Goal: Task Accomplishment & Management: Manage account settings

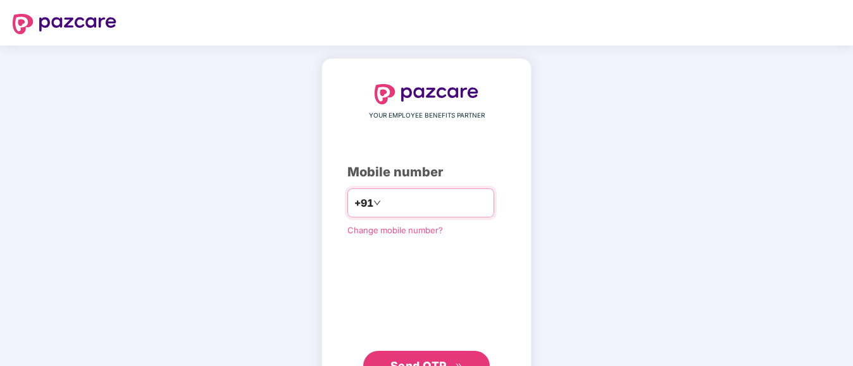
type input "**********"
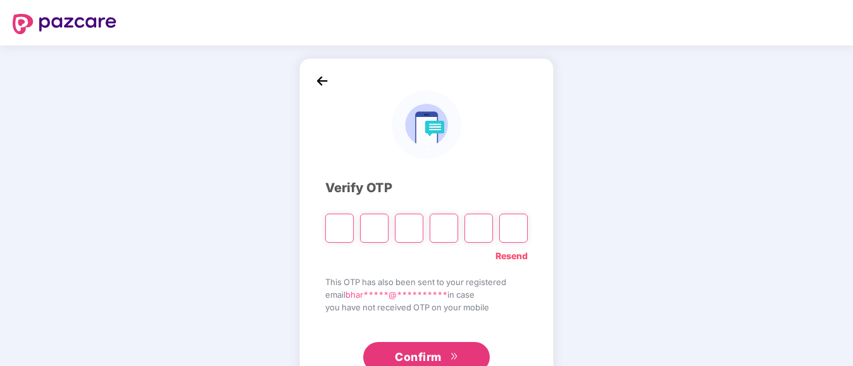
type input "*"
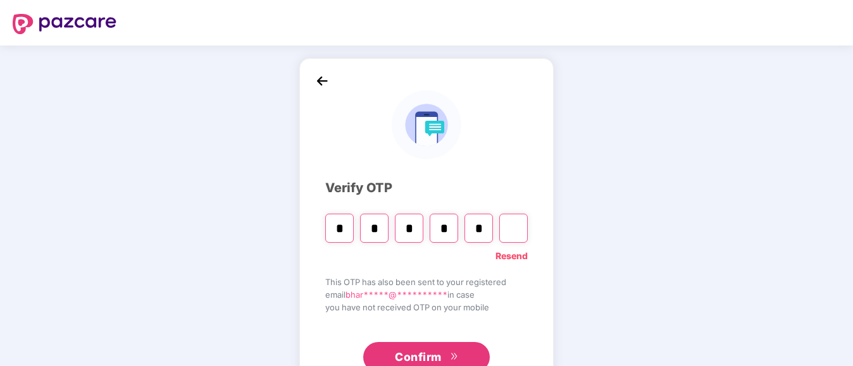
type input "*"
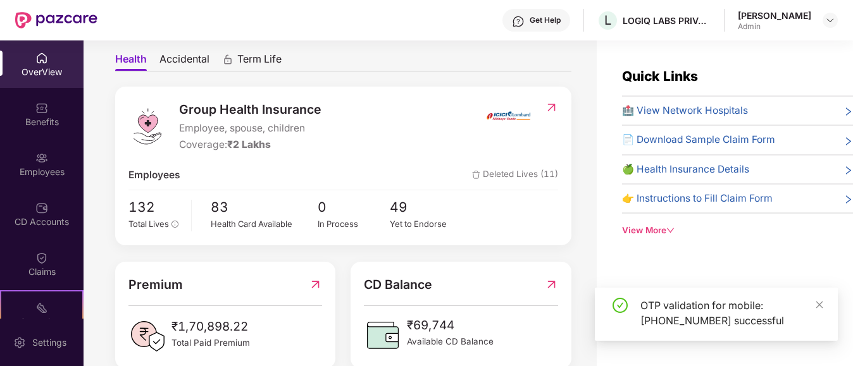
scroll to position [127, 0]
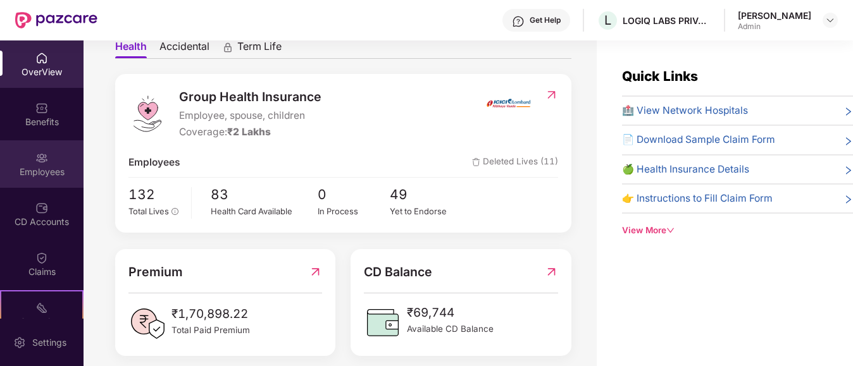
click at [38, 159] on img at bounding box center [41, 158] width 13 height 13
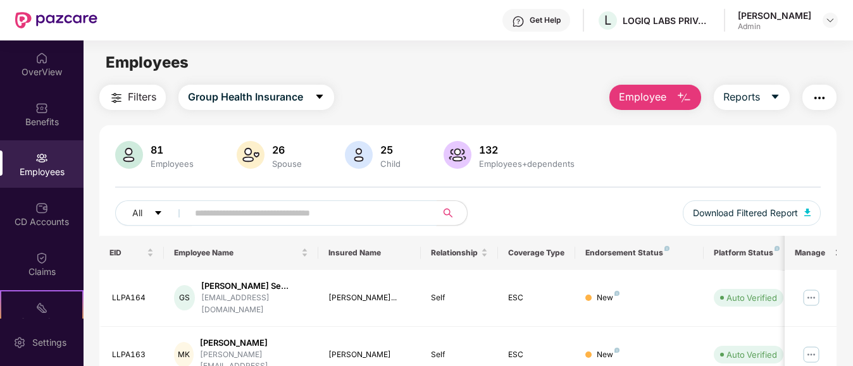
click at [231, 220] on input "text" at bounding box center [307, 213] width 224 height 19
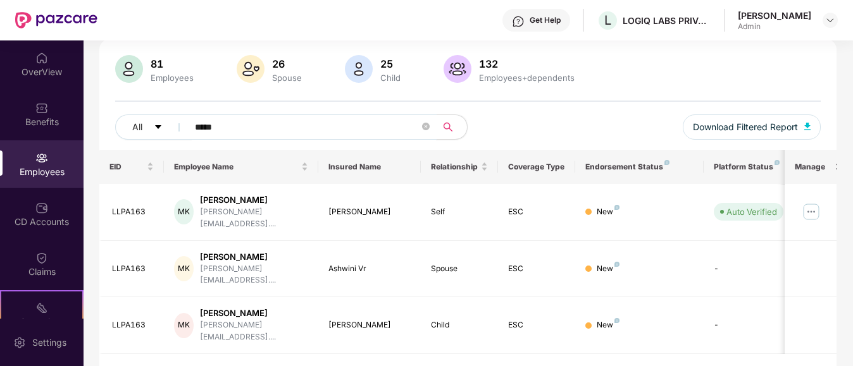
scroll to position [88, 0]
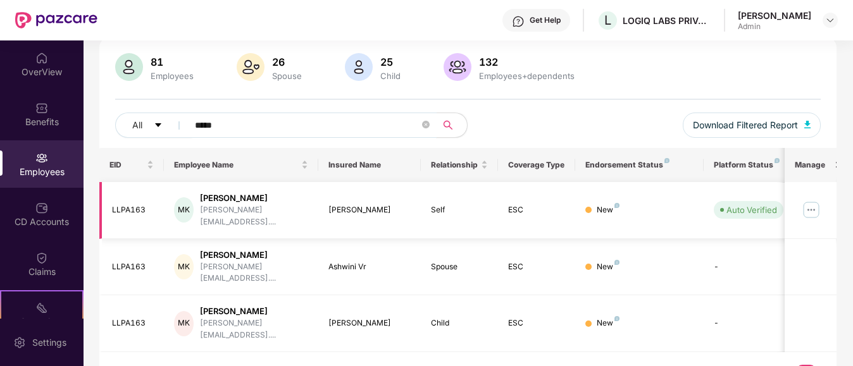
type input "*****"
click at [818, 209] on img at bounding box center [811, 210] width 20 height 20
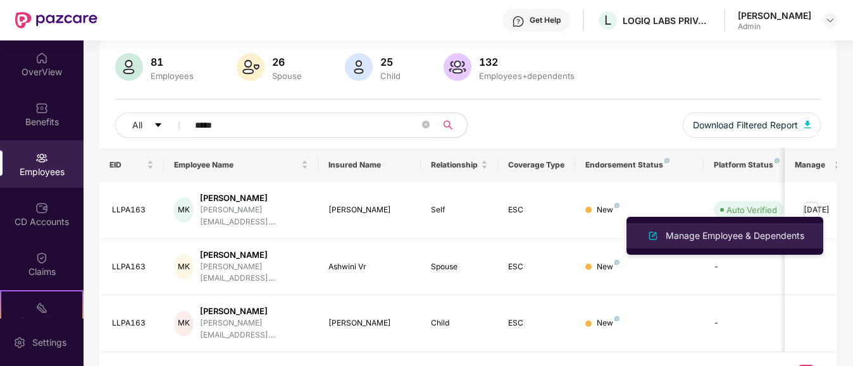
click at [739, 233] on div "Manage Employee & Dependents" at bounding box center [735, 236] width 144 height 14
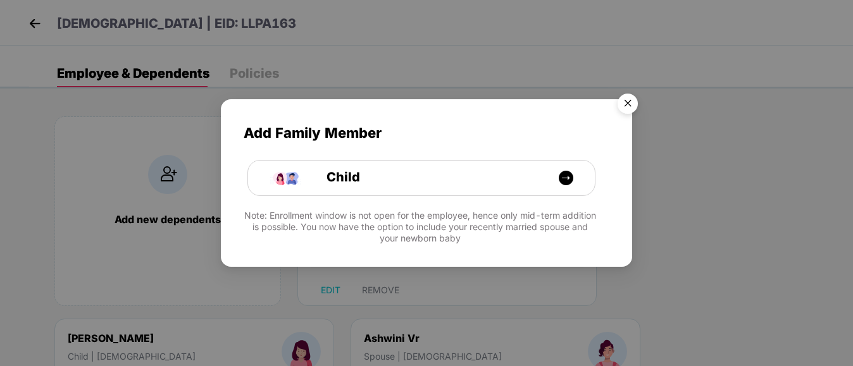
click at [629, 102] on img "Close" at bounding box center [627, 105] width 35 height 35
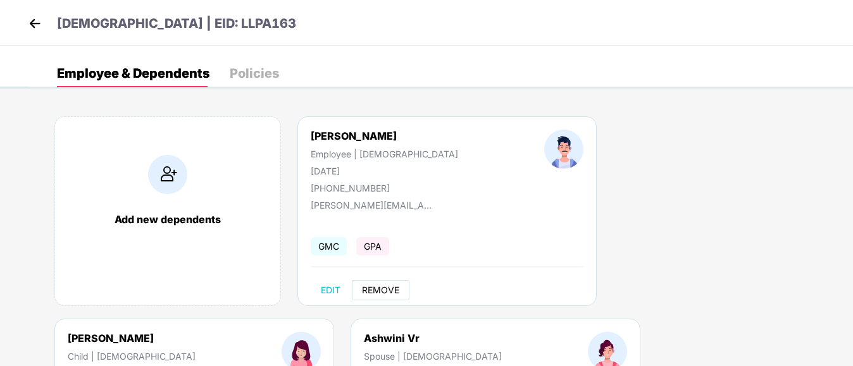
click at [385, 290] on span "REMOVE" at bounding box center [380, 290] width 37 height 10
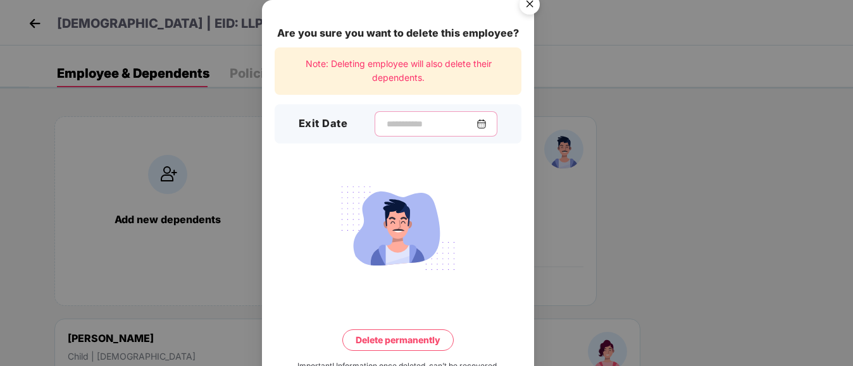
click at [385, 127] on input at bounding box center [430, 124] width 91 height 13
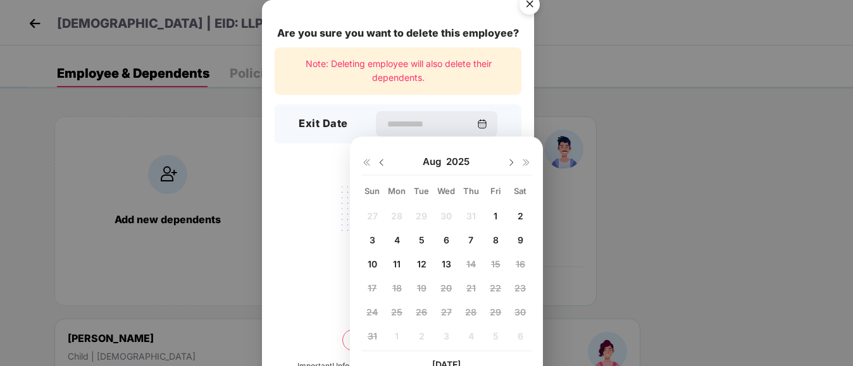
click at [378, 161] on img at bounding box center [382, 163] width 10 height 10
click at [470, 315] on span "31" at bounding box center [470, 312] width 9 height 11
type input "**********"
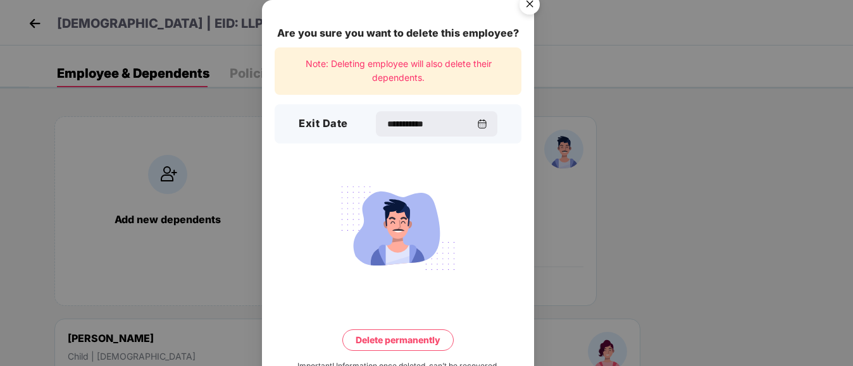
click at [392, 342] on button "Delete permanently" at bounding box center [397, 341] width 111 height 22
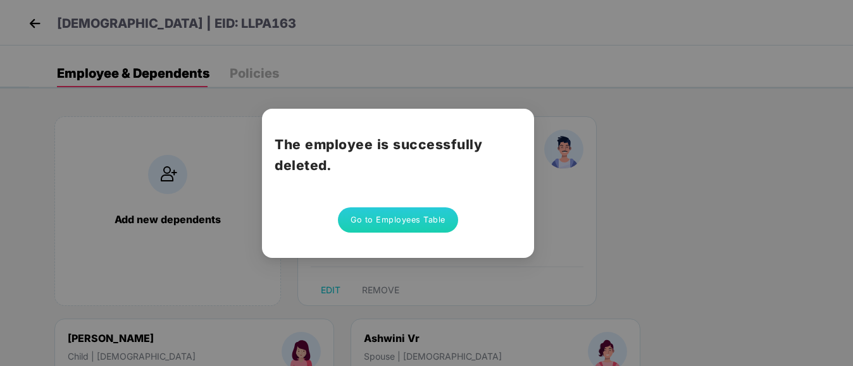
click at [390, 218] on button "Go to Employees Table" at bounding box center [398, 220] width 120 height 25
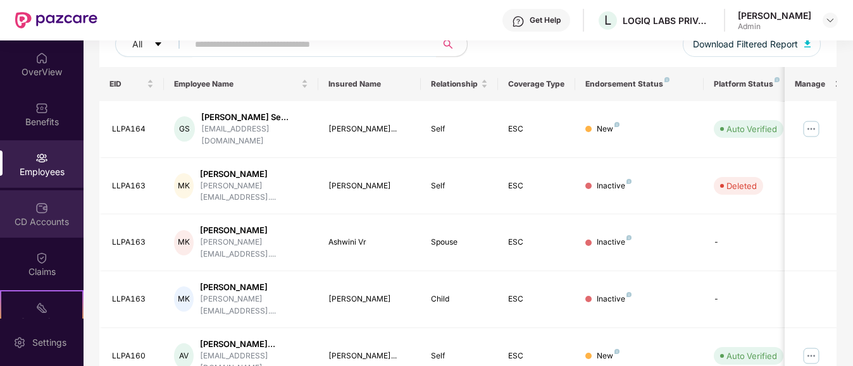
scroll to position [122, 0]
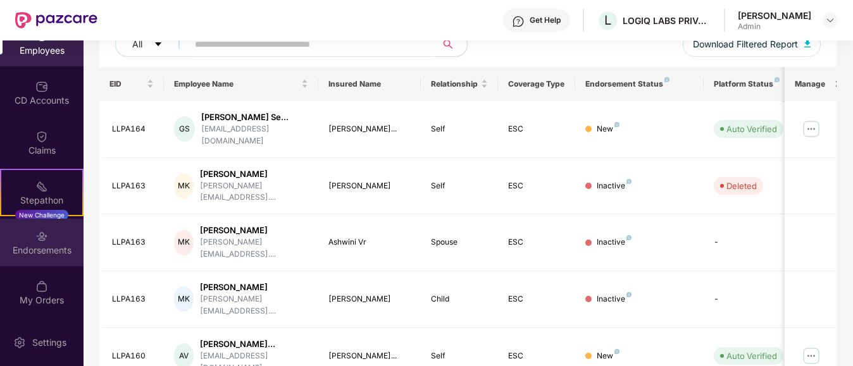
click at [40, 248] on div "Endorsements" at bounding box center [42, 250] width 84 height 13
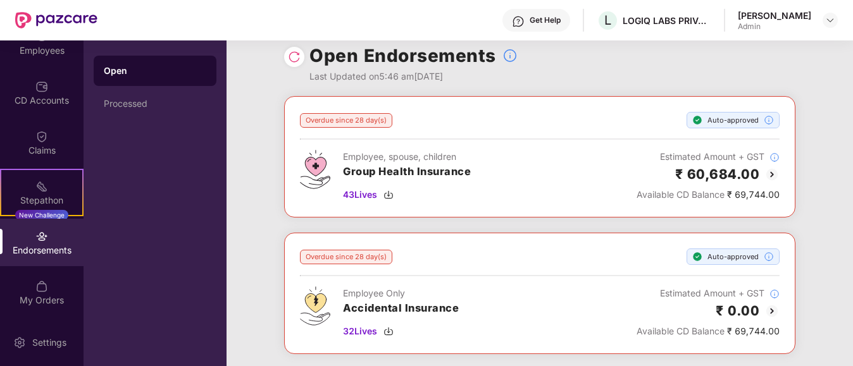
scroll to position [0, 0]
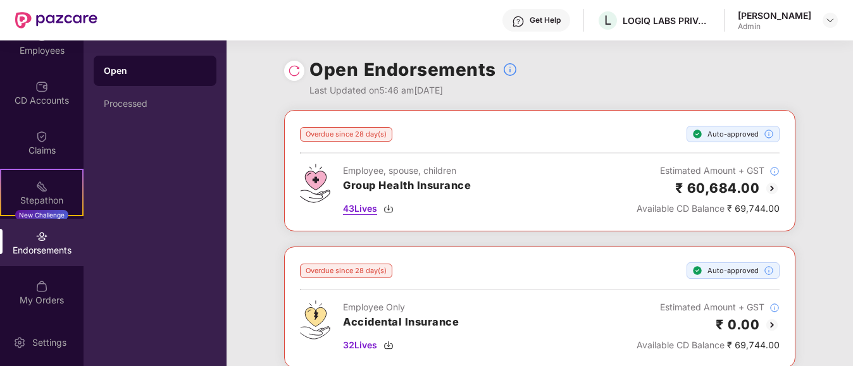
click at [364, 208] on span "43 Lives" at bounding box center [360, 209] width 34 height 14
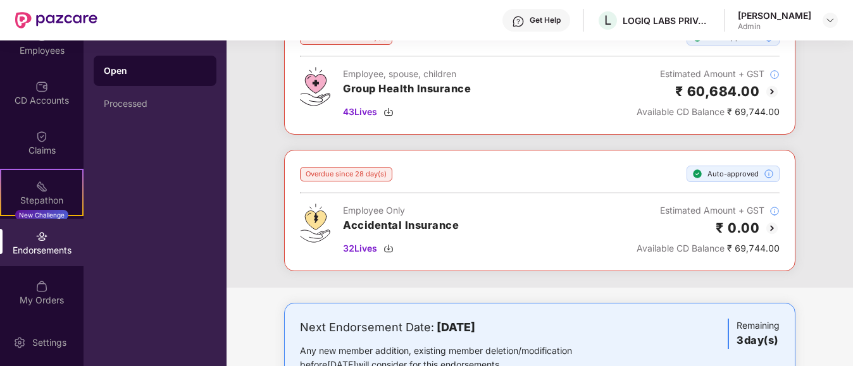
scroll to position [190, 0]
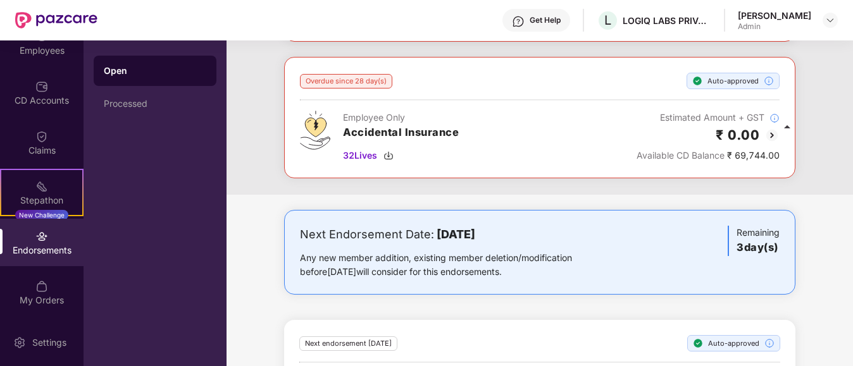
click at [42, 246] on div "Endorsements" at bounding box center [42, 250] width 84 height 13
click at [42, 247] on div "Endorsements" at bounding box center [42, 250] width 84 height 13
click at [40, 248] on div "Endorsements" at bounding box center [42, 250] width 84 height 13
click at [39, 146] on div "Claims" at bounding box center [42, 150] width 84 height 13
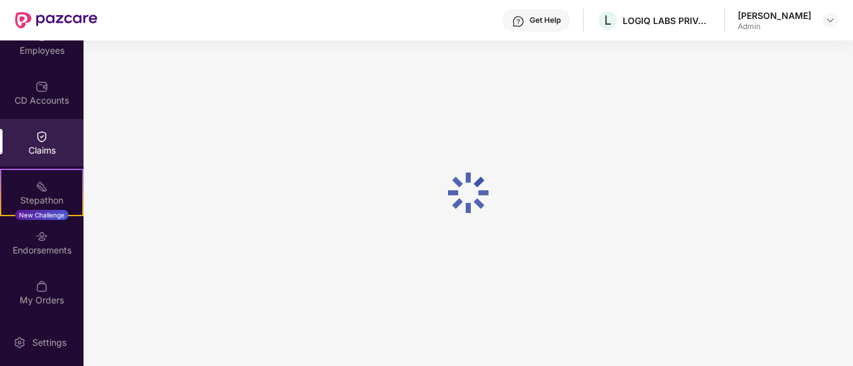
scroll to position [0, 0]
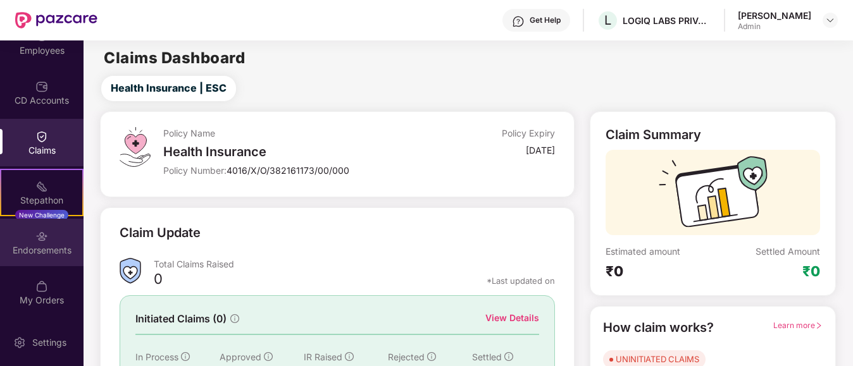
click at [27, 245] on div "Endorsements" at bounding box center [42, 250] width 84 height 13
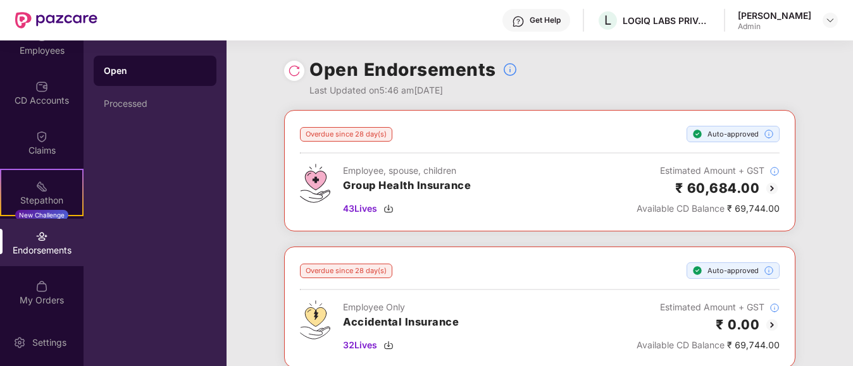
click at [772, 185] on img at bounding box center [772, 188] width 15 height 15
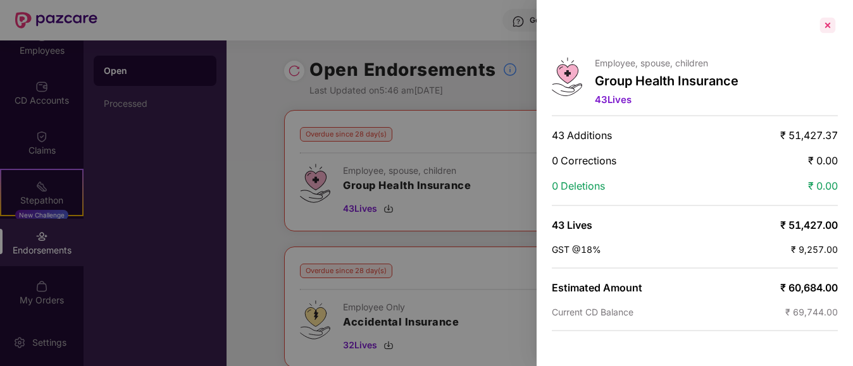
click at [823, 19] on div at bounding box center [828, 25] width 20 height 20
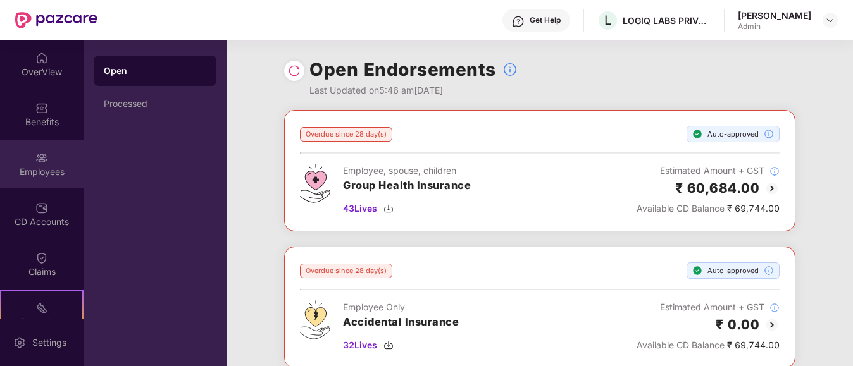
click at [40, 173] on div "Employees" at bounding box center [42, 172] width 84 height 13
